Goal: Task Accomplishment & Management: Manage account settings

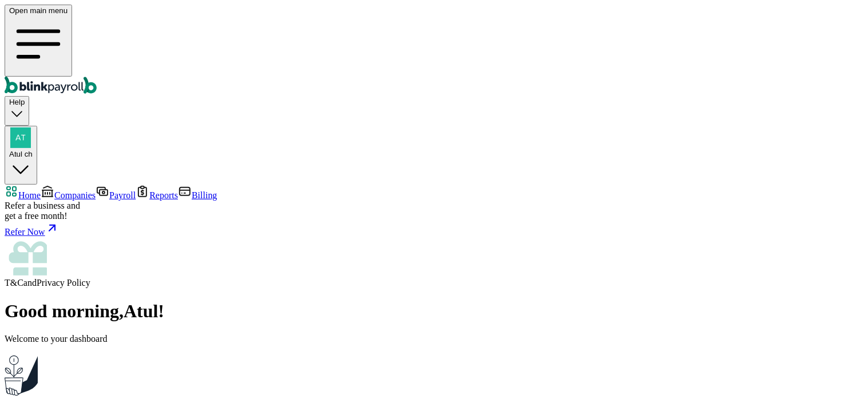
click at [54, 191] on span "Companies" at bounding box center [74, 196] width 41 height 10
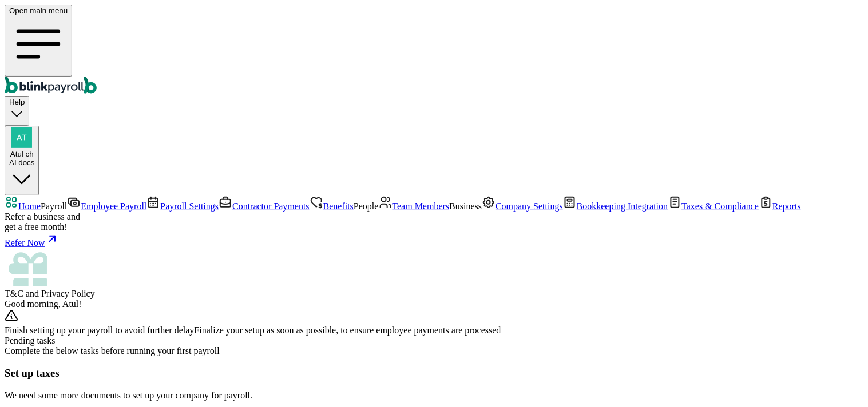
scroll to position [64, 0]
click at [393, 209] on span "Team Members" at bounding box center [421, 206] width 57 height 10
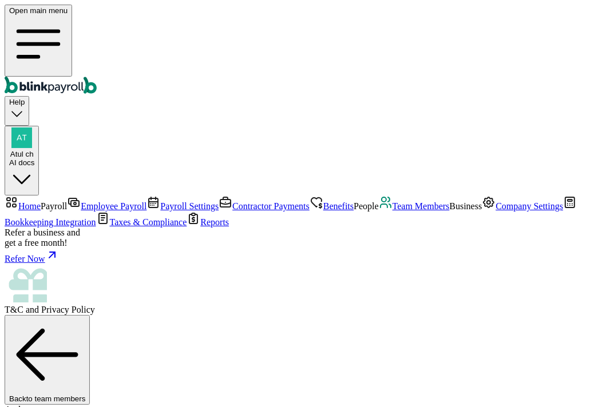
scroll to position [49, 0]
select select "2025"
click at [393, 201] on span "Team Members" at bounding box center [421, 206] width 57 height 10
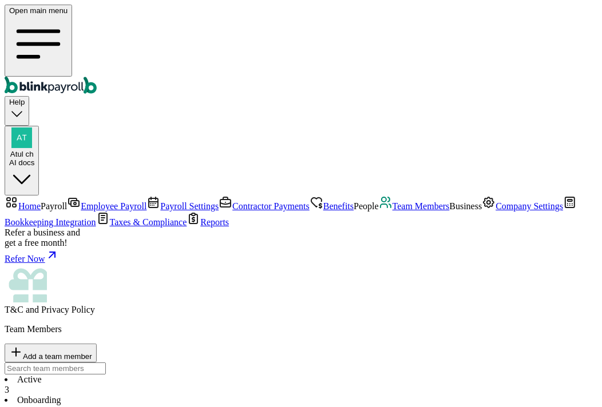
type input "[EMAIL_ADDRESS][DOMAIN_NAME]"
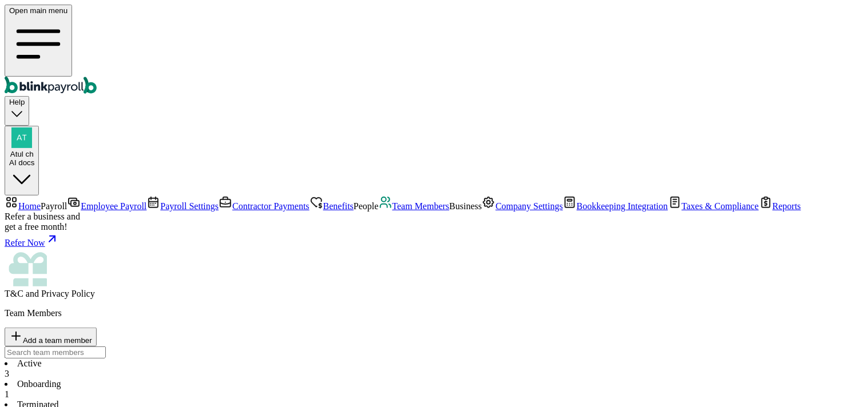
click at [393, 207] on span "Team Members" at bounding box center [421, 206] width 57 height 10
select select "2025"
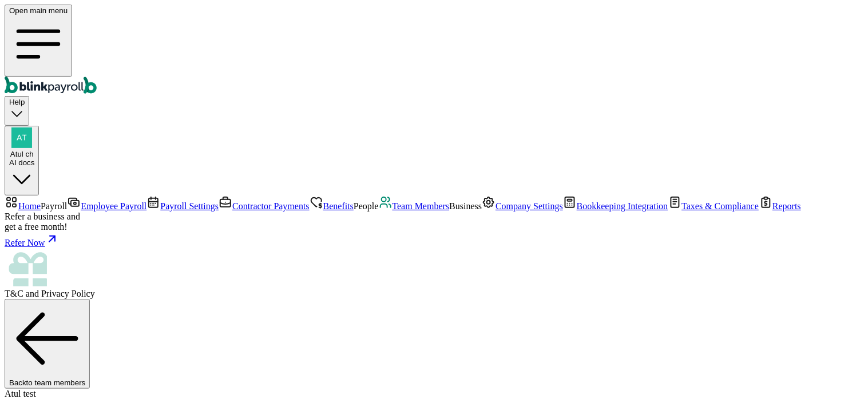
scroll to position [56, 0]
click at [576, 299] on div "Back to team members" at bounding box center [434, 344] width 859 height 90
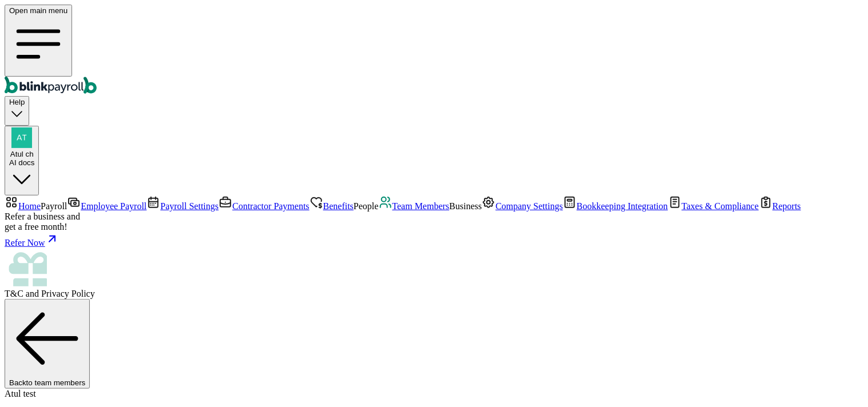
drag, startPoint x: 493, startPoint y: 141, endPoint x: 478, endPoint y: 141, distance: 14.9
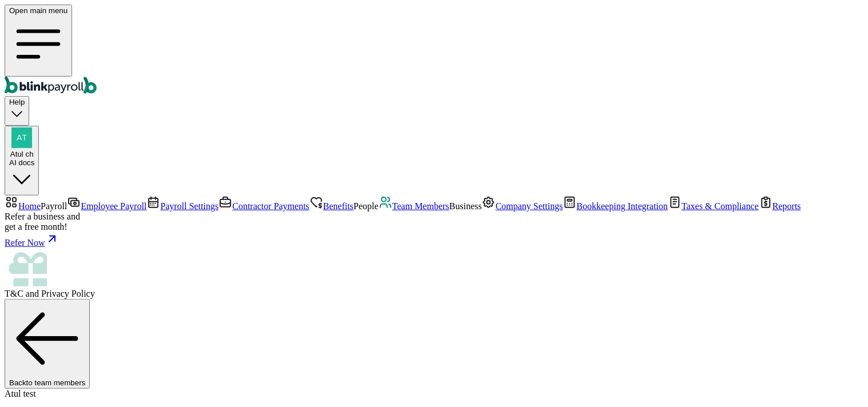
scroll to position [15, 0]
click at [34, 150] on span "Atul ch" at bounding box center [21, 154] width 23 height 9
drag, startPoint x: 736, startPoint y: 197, endPoint x: 853, endPoint y: 197, distance: 116.7
copy span "atul+ai@blinkpayroll.com"
